Goal: Find specific page/section: Find specific page/section

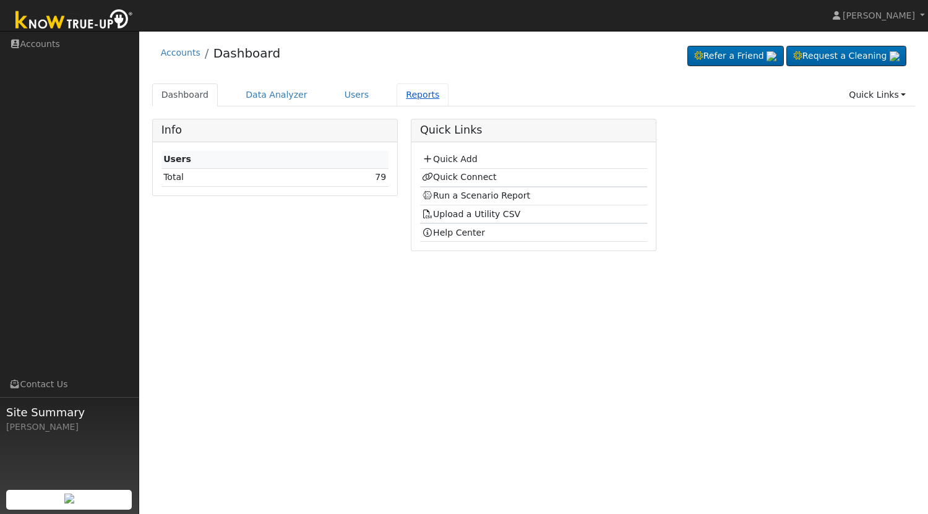
click at [402, 95] on link "Reports" at bounding box center [423, 95] width 52 height 23
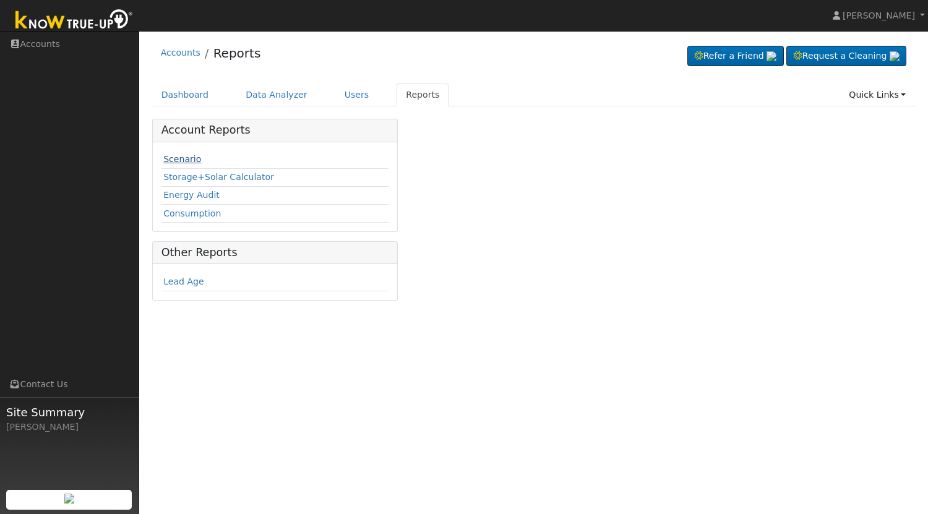
click at [183, 158] on link "Scenario" at bounding box center [182, 159] width 38 height 10
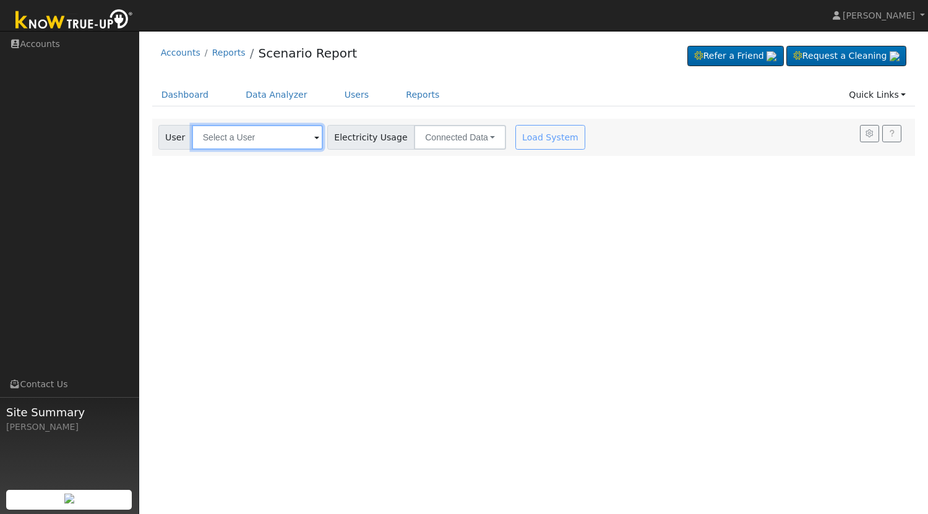
click at [283, 141] on input "text" at bounding box center [257, 137] width 131 height 25
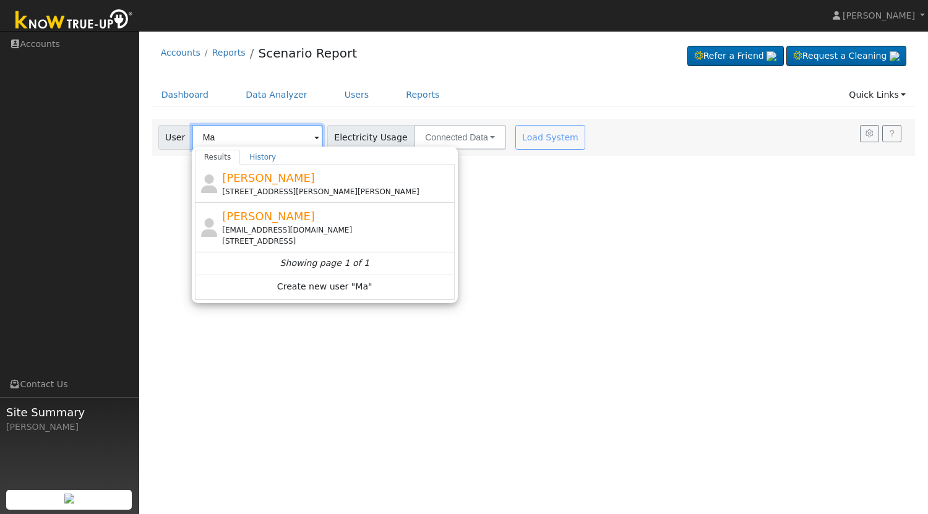
type input "M"
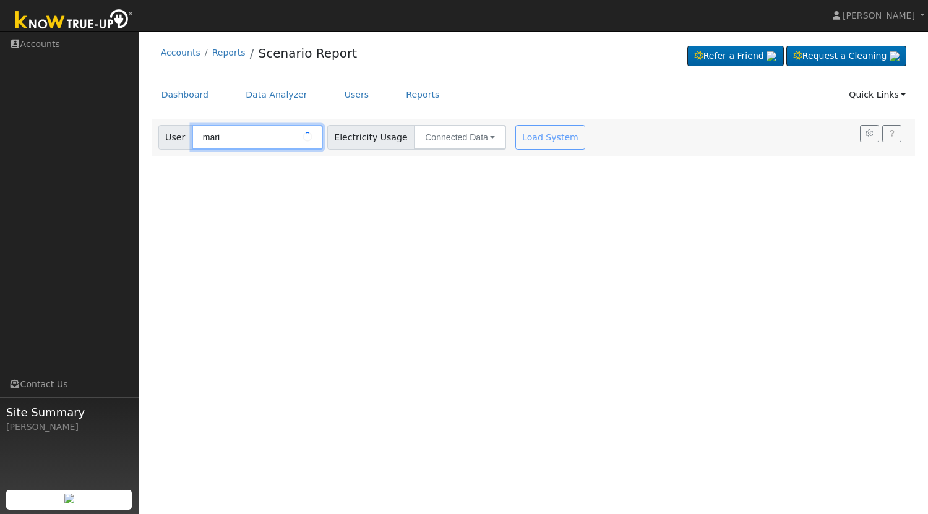
type input "maria"
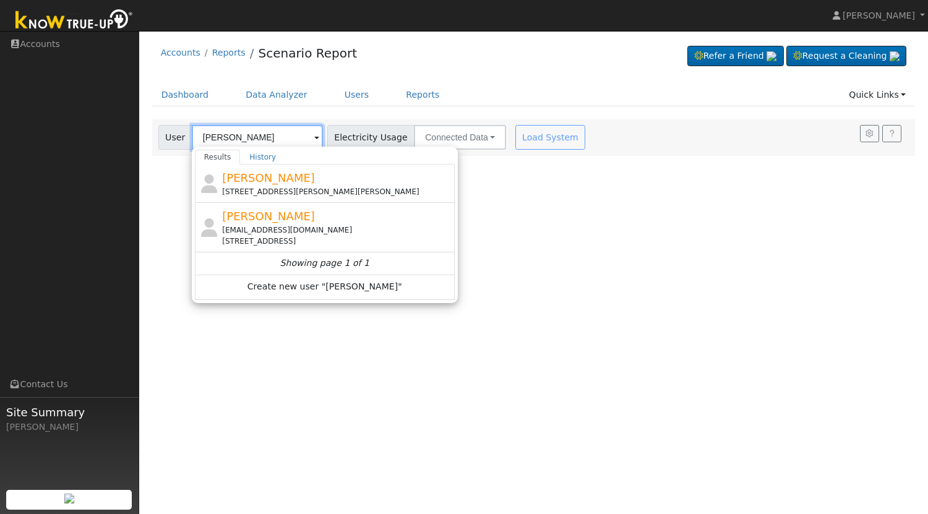
click at [251, 132] on input "maria" at bounding box center [257, 137] width 131 height 25
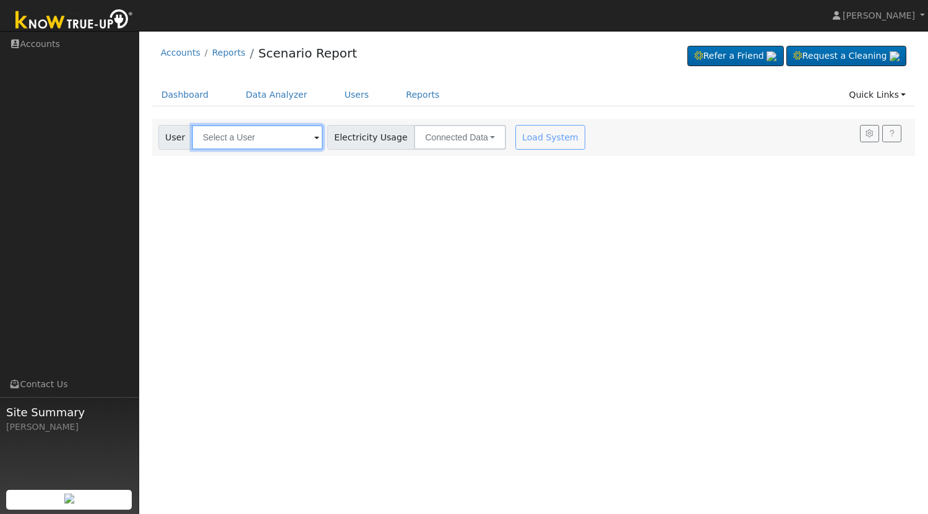
paste input "496 E Roberts Ave"
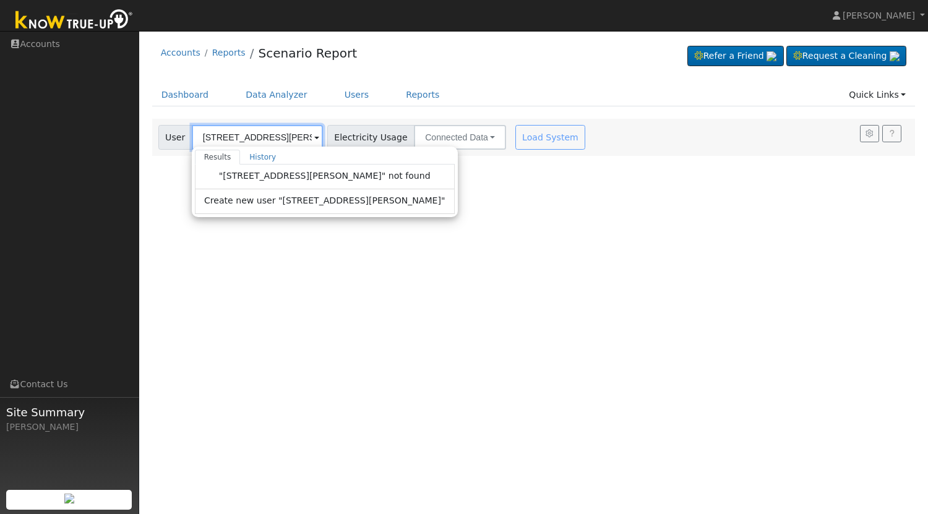
click at [281, 135] on input "496 E Roberts Ave" at bounding box center [257, 137] width 131 height 25
type input "496 E Roberts Ave"
click at [511, 222] on div "User Profile First name Last name Email Email Notifications No Emails No Emails…" at bounding box center [533, 272] width 789 height 483
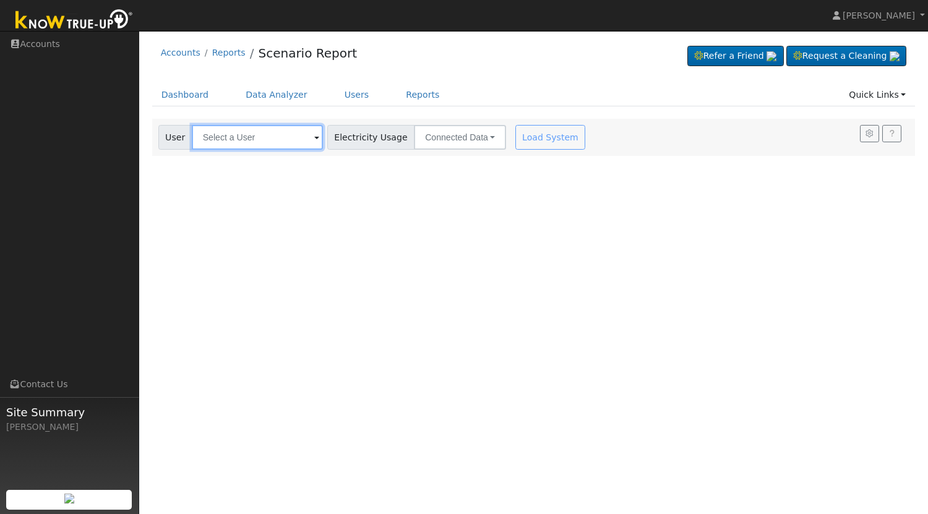
click at [282, 136] on input "text" at bounding box center [257, 137] width 131 height 25
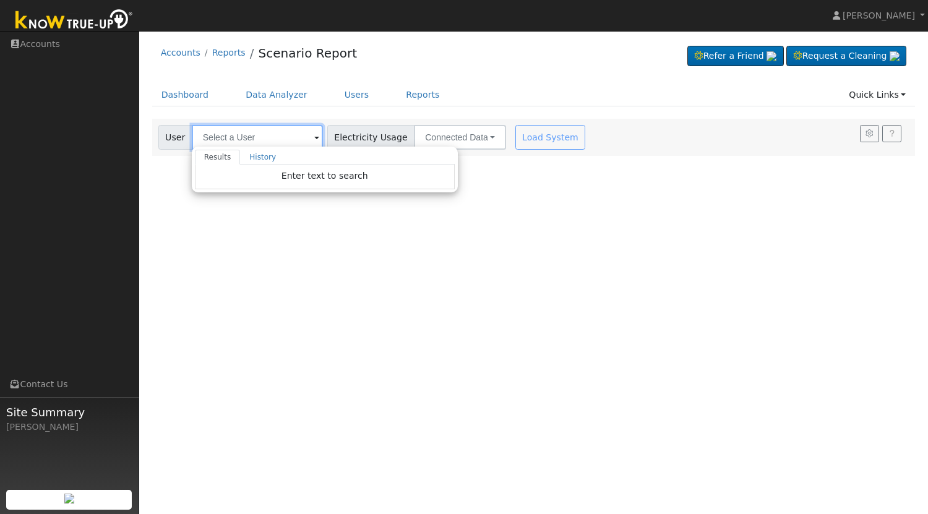
click at [282, 136] on input "text" at bounding box center [257, 137] width 131 height 25
click at [341, 99] on link "Users" at bounding box center [356, 95] width 43 height 23
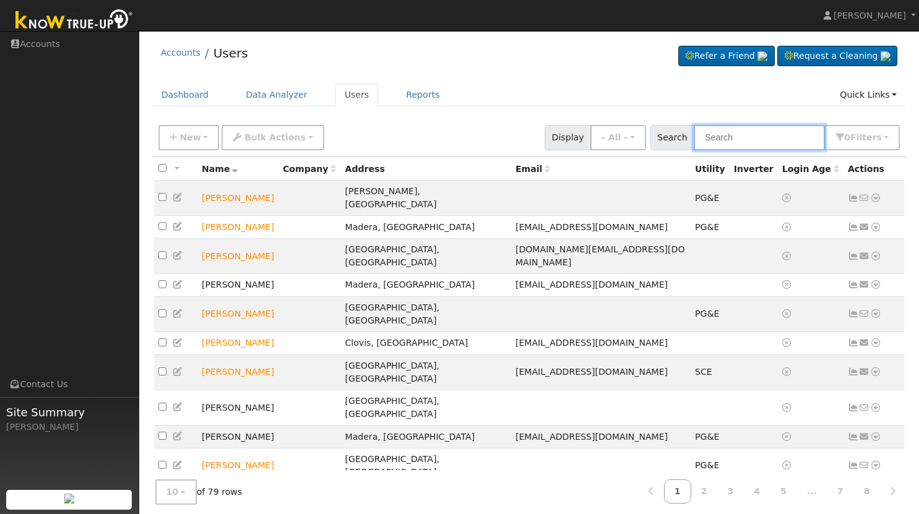
click at [757, 139] on input "text" at bounding box center [759, 137] width 131 height 25
paste input "496 E Roberts Ave"
type input "496 E Roberts Ave"
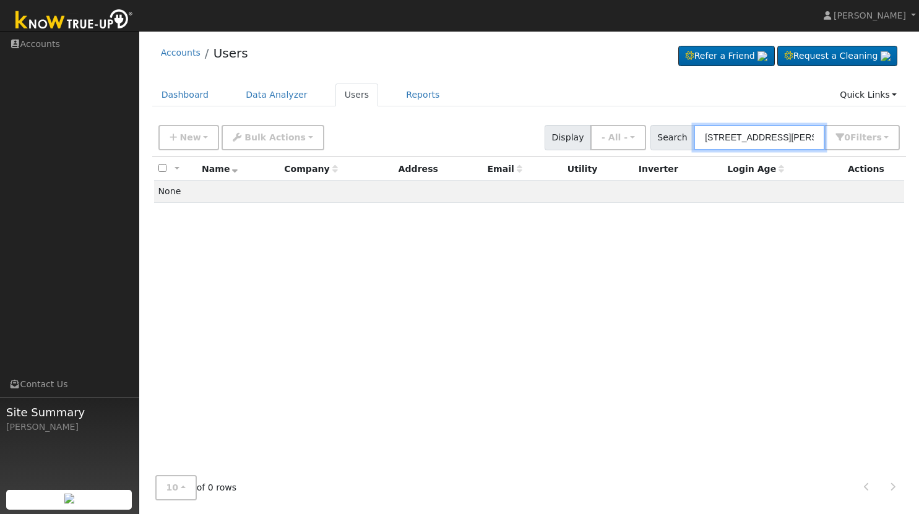
click at [795, 137] on input "496 E Roberts Ave" at bounding box center [759, 137] width 131 height 25
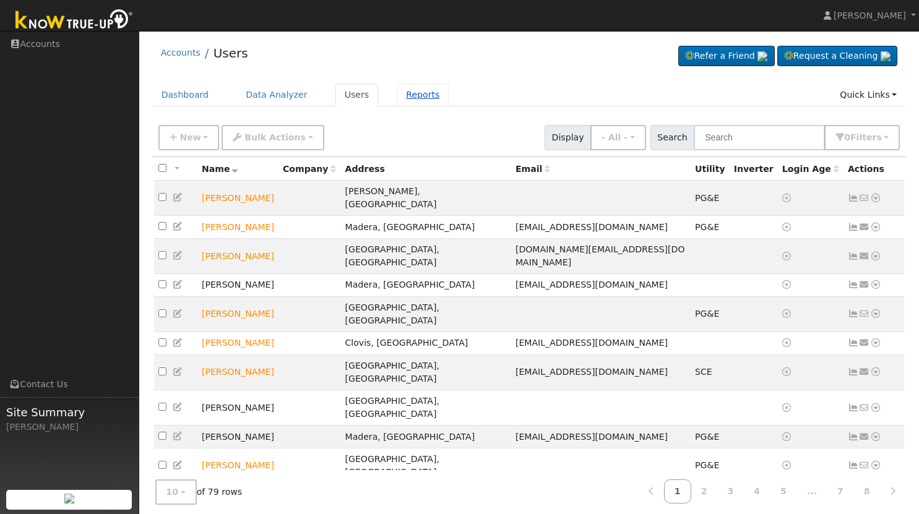
click at [397, 97] on link "Reports" at bounding box center [423, 95] width 52 height 23
